Goal: Check status: Check status

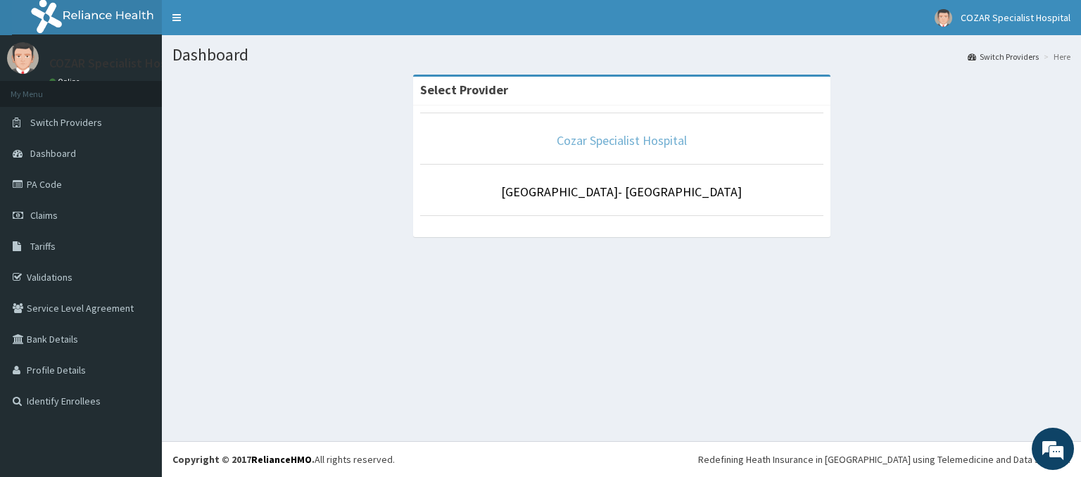
click at [622, 141] on link "Cozar Specialist Hospital" at bounding box center [622, 140] width 130 height 16
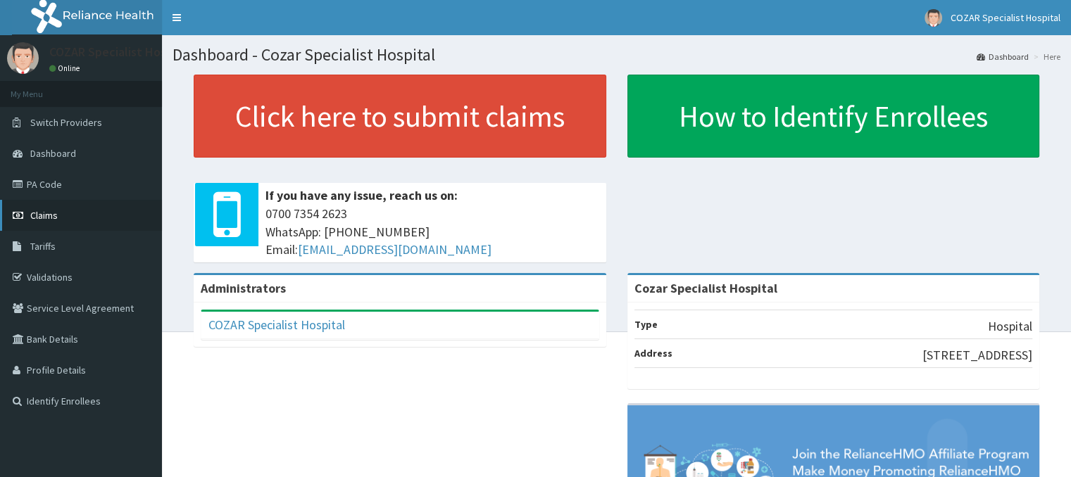
click at [42, 215] on span "Claims" at bounding box center [43, 215] width 27 height 13
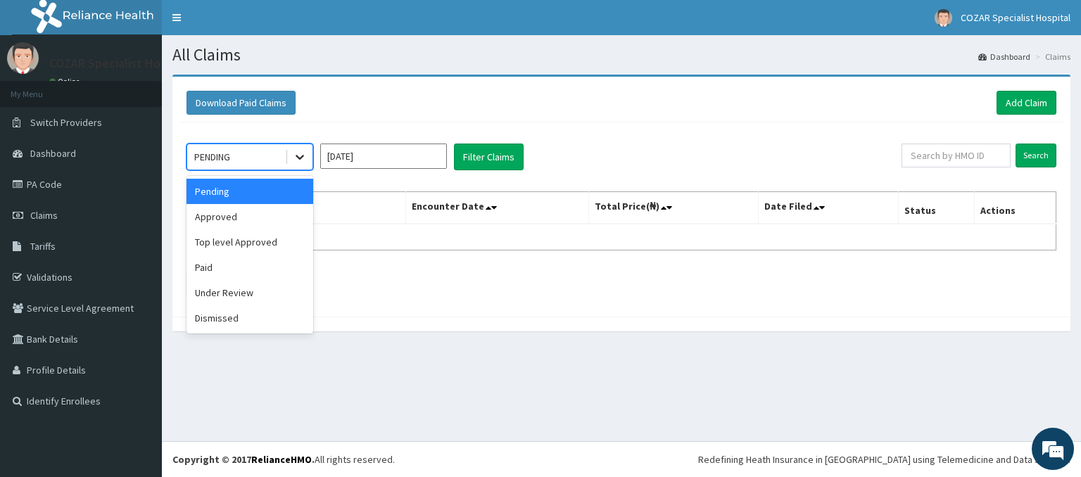
click at [301, 160] on icon at bounding box center [300, 157] width 14 height 14
click at [232, 225] on div "Approved" at bounding box center [250, 216] width 127 height 25
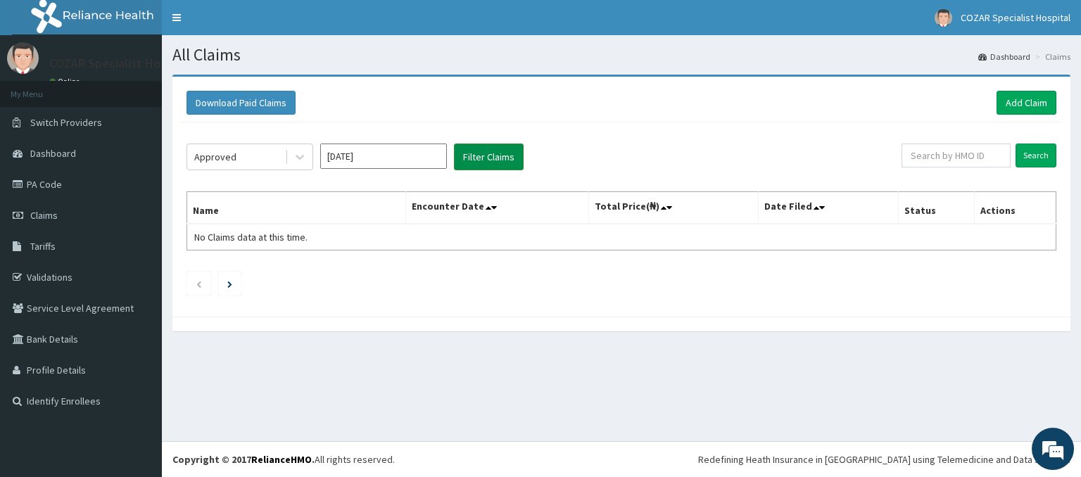
click at [489, 167] on button "Filter Claims" at bounding box center [489, 157] width 70 height 27
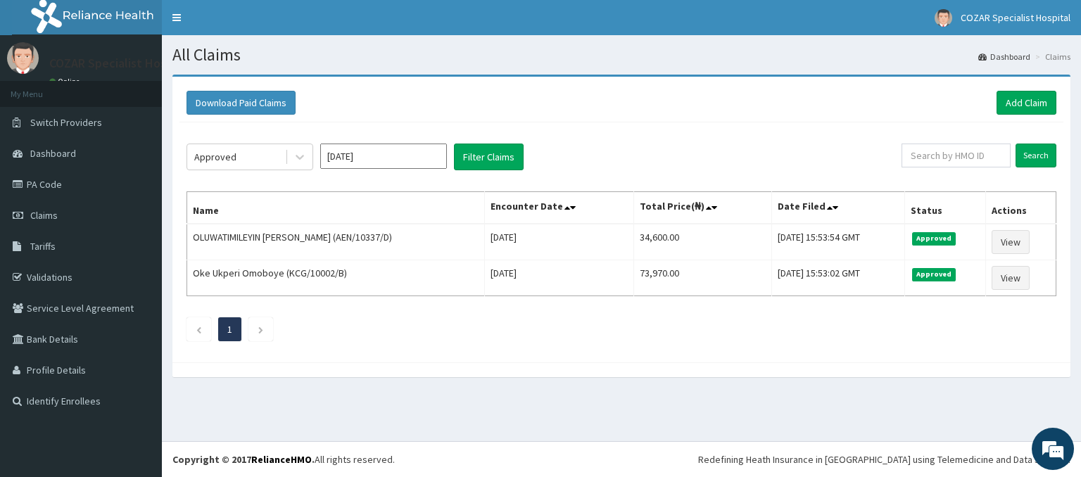
click at [384, 168] on div "[DATE]" at bounding box center [383, 157] width 127 height 27
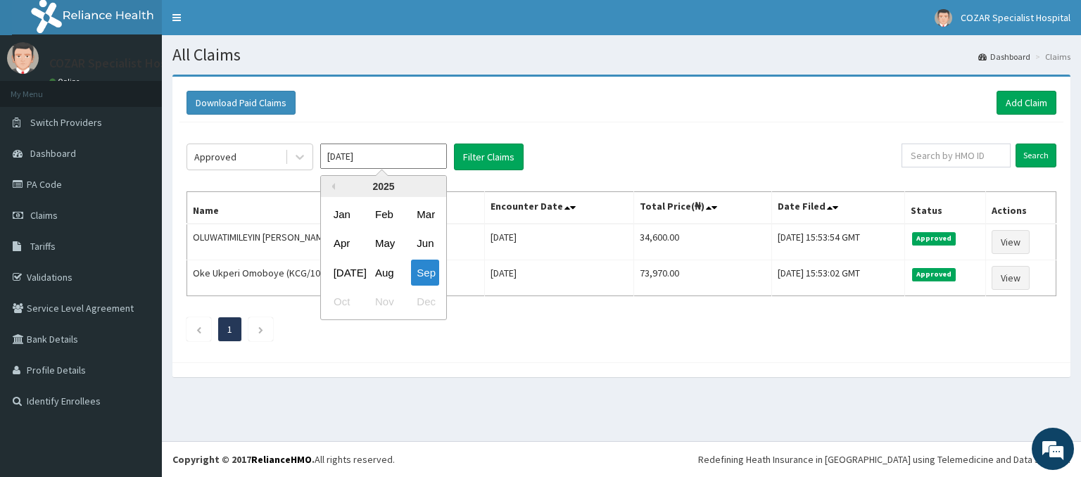
click at [394, 160] on input "[DATE]" at bounding box center [383, 156] width 127 height 25
click at [388, 270] on div "Aug" at bounding box center [384, 273] width 28 height 26
type input "[DATE]"
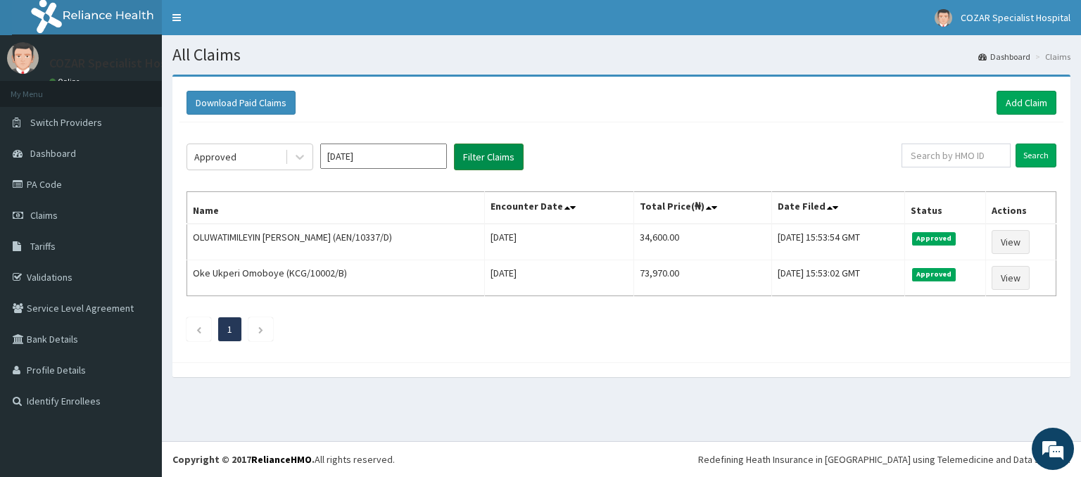
click at [497, 160] on button "Filter Claims" at bounding box center [489, 157] width 70 height 27
